Goal: Task Accomplishment & Management: Complete application form

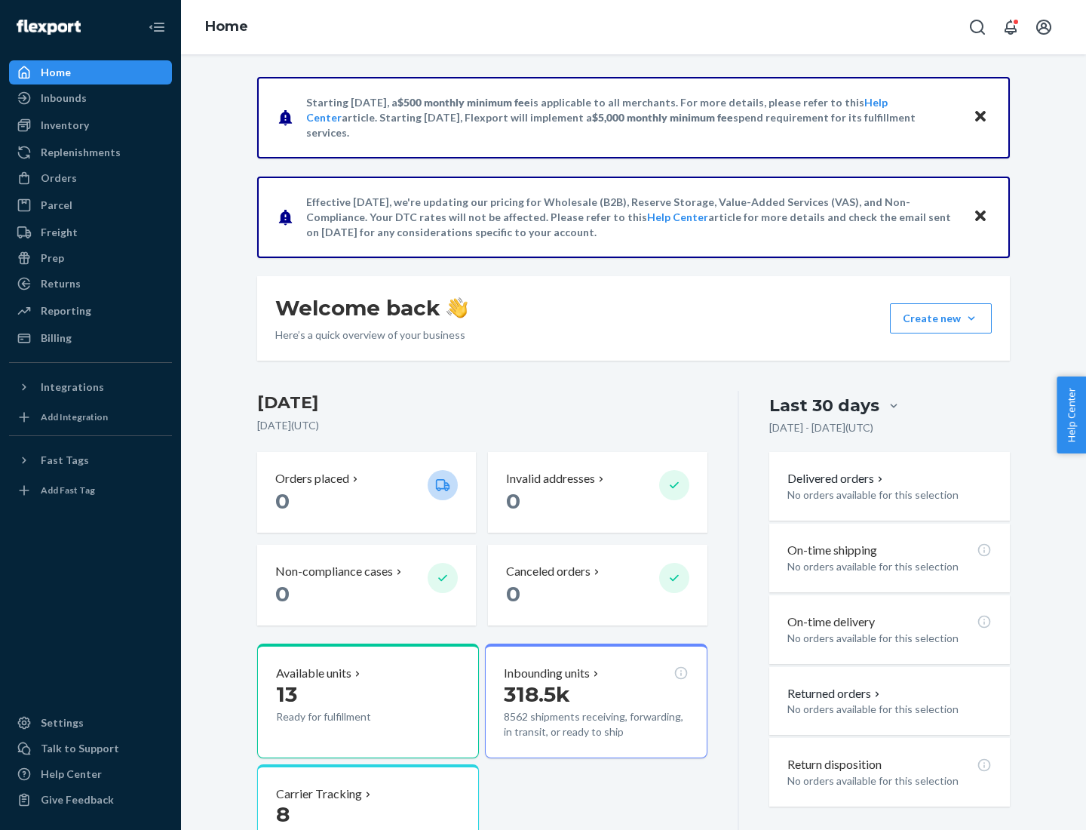
click at [972, 318] on button "Create new Create new inbound Create new order Create new product" at bounding box center [941, 318] width 102 height 30
click at [91, 98] on div "Inbounds" at bounding box center [91, 98] width 160 height 21
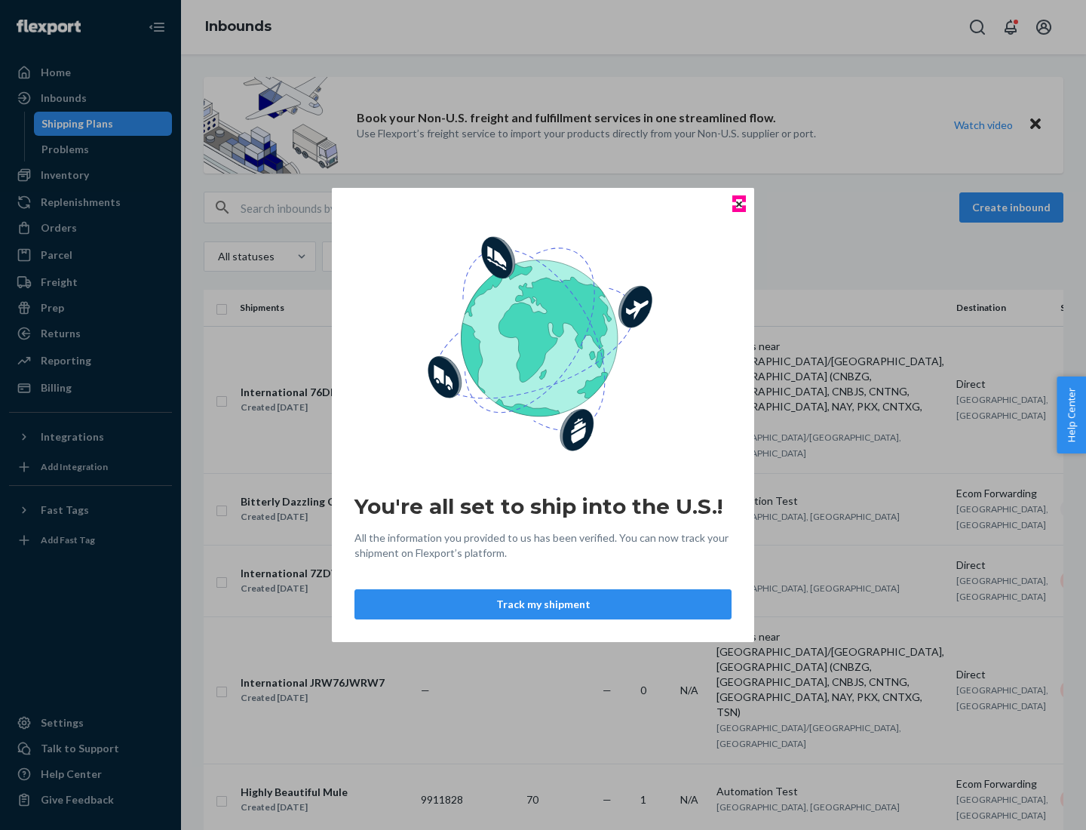
click at [739, 204] on icon "Close" at bounding box center [739, 204] width 6 height 6
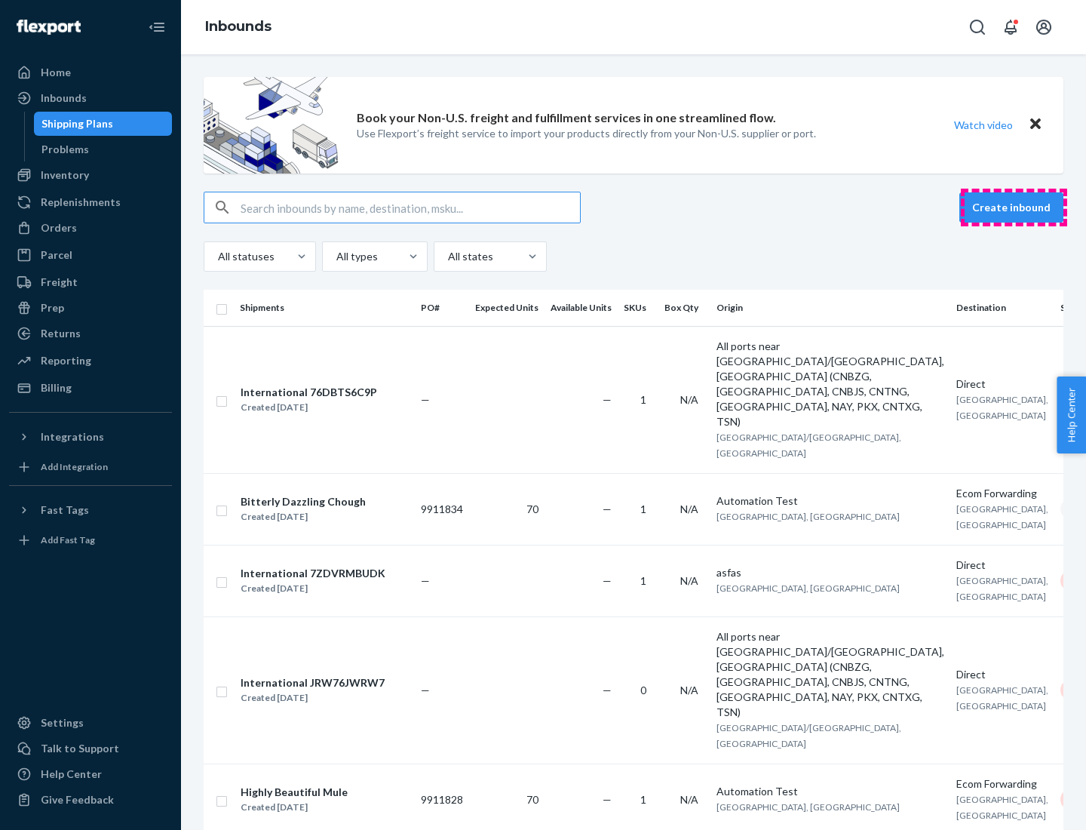
click at [1014, 207] on button "Create inbound" at bounding box center [1012, 207] width 104 height 30
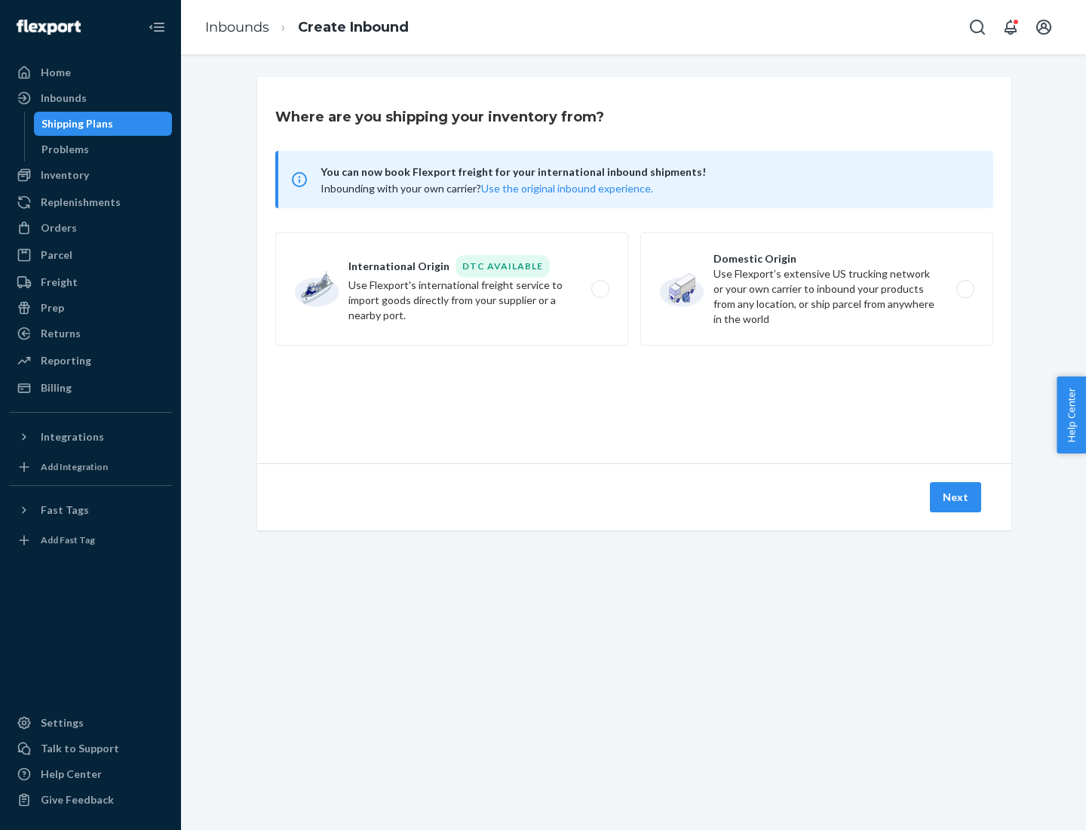
click at [817, 289] on label "Domestic Origin Use Flexport’s extensive US trucking network or your own carrie…" at bounding box center [816, 288] width 353 height 113
click at [965, 289] on input "Domestic Origin Use Flexport’s extensive US trucking network or your own carrie…" at bounding box center [970, 289] width 10 height 10
radio input "true"
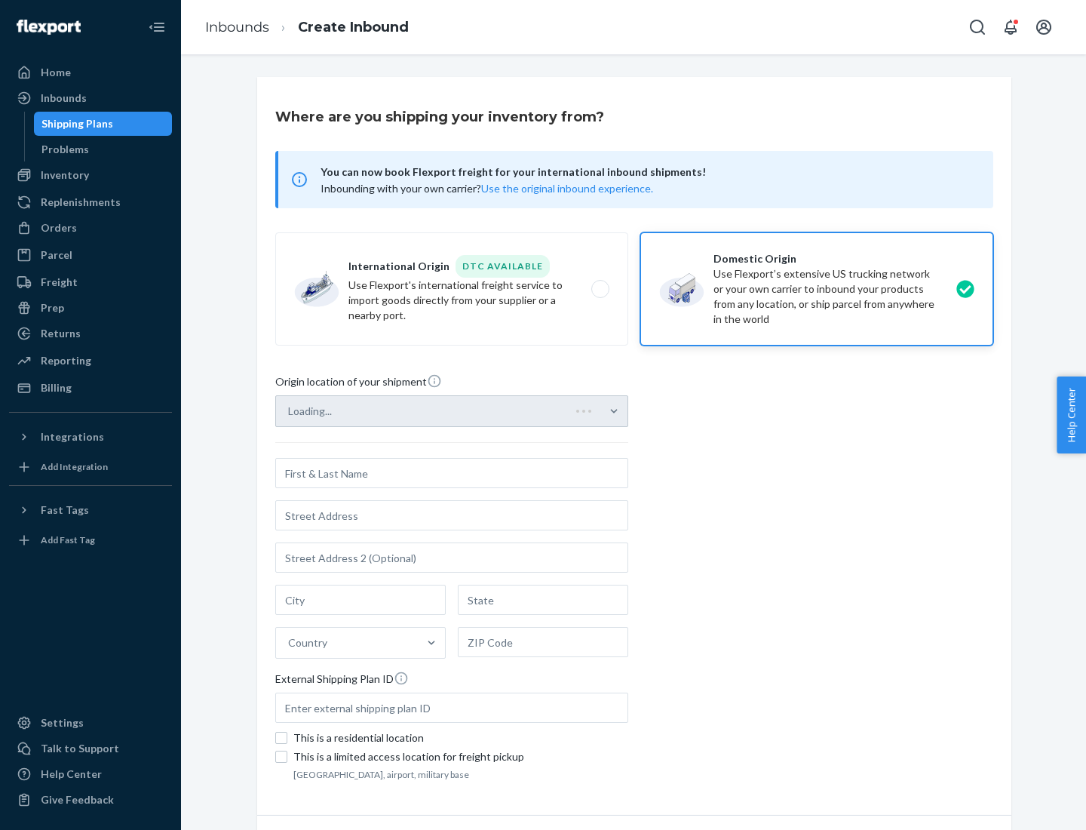
click at [423, 411] on div "Loading..." at bounding box center [451, 411] width 353 height 32
